Goal: Task Accomplishment & Management: Manage account settings

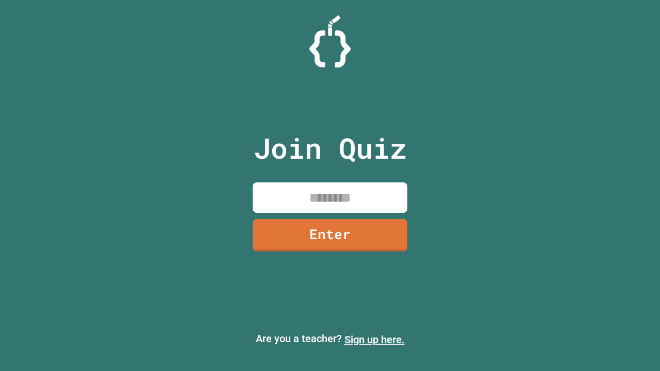
click at [374, 340] on link "Sign up here." at bounding box center [374, 340] width 60 height 12
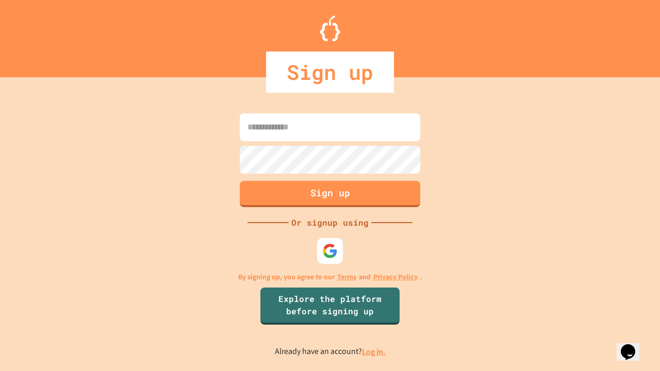
click at [374, 352] on link "Log in." at bounding box center [374, 352] width 24 height 11
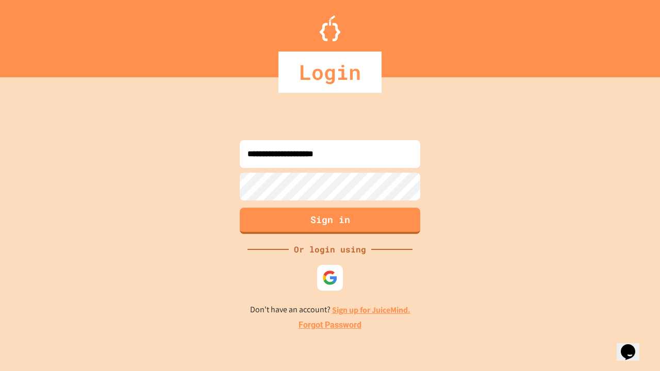
type input "**********"
